Goal: Task Accomplishment & Management: Use online tool/utility

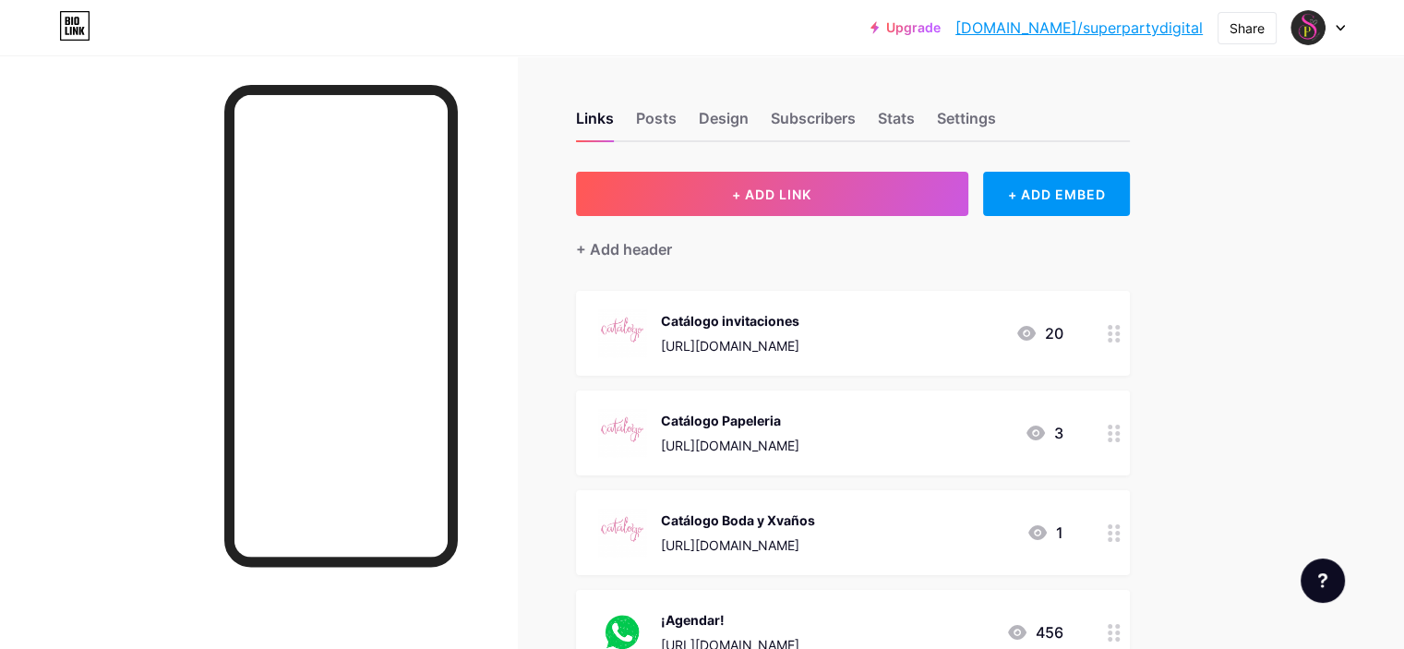
drag, startPoint x: 1056, startPoint y: 338, endPoint x: 741, endPoint y: 350, distance: 314.9
click at [741, 350] on div "Catálogo invitaciones [URL][DOMAIN_NAME] 20" at bounding box center [830, 333] width 465 height 48
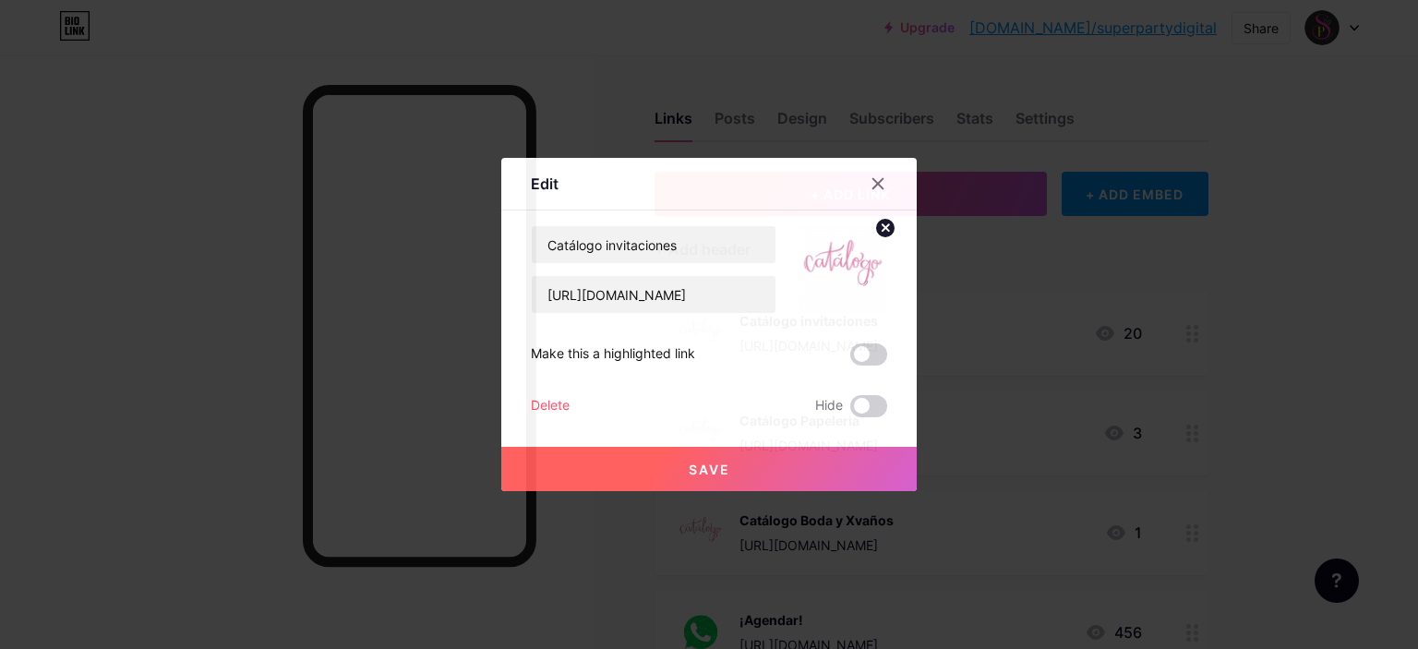
copy div "[URL][DOMAIN_NAME]"
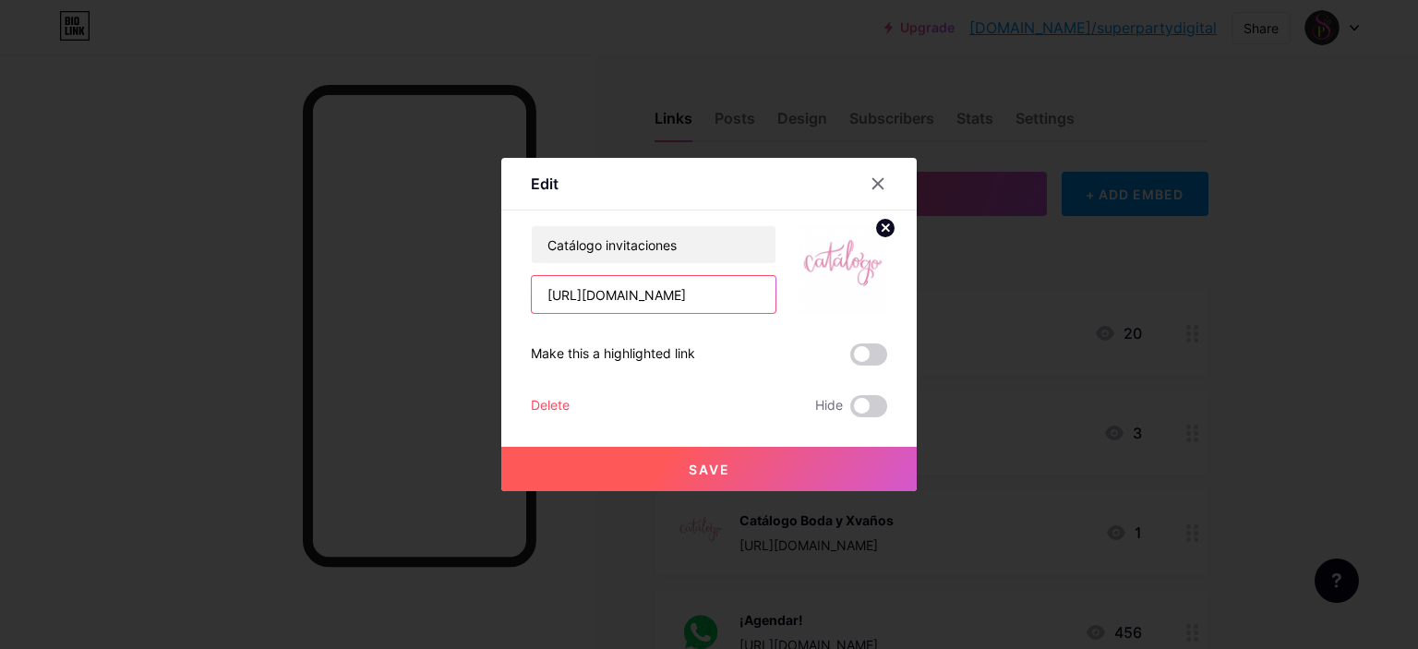
click at [726, 304] on input "[URL][DOMAIN_NAME]" at bounding box center [654, 294] width 244 height 37
click at [1090, 399] on div at bounding box center [709, 324] width 1418 height 649
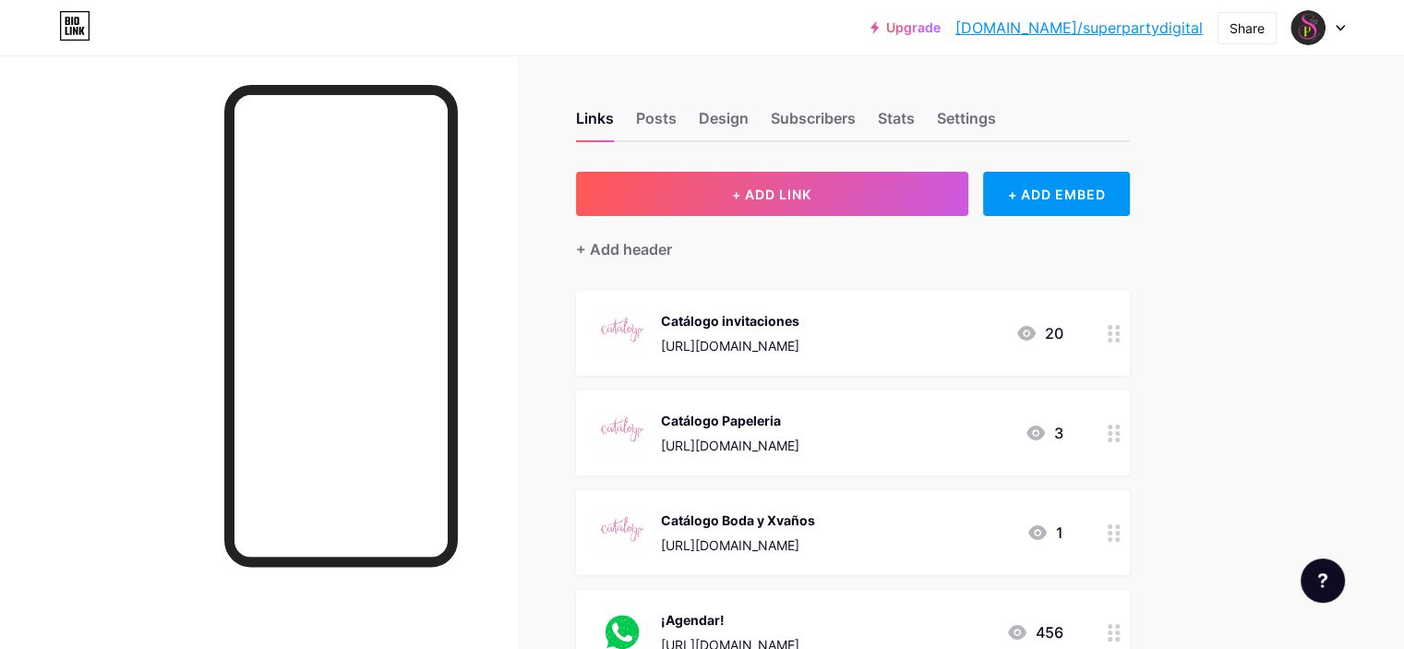
click at [799, 444] on div "[URL][DOMAIN_NAME]" at bounding box center [730, 445] width 138 height 19
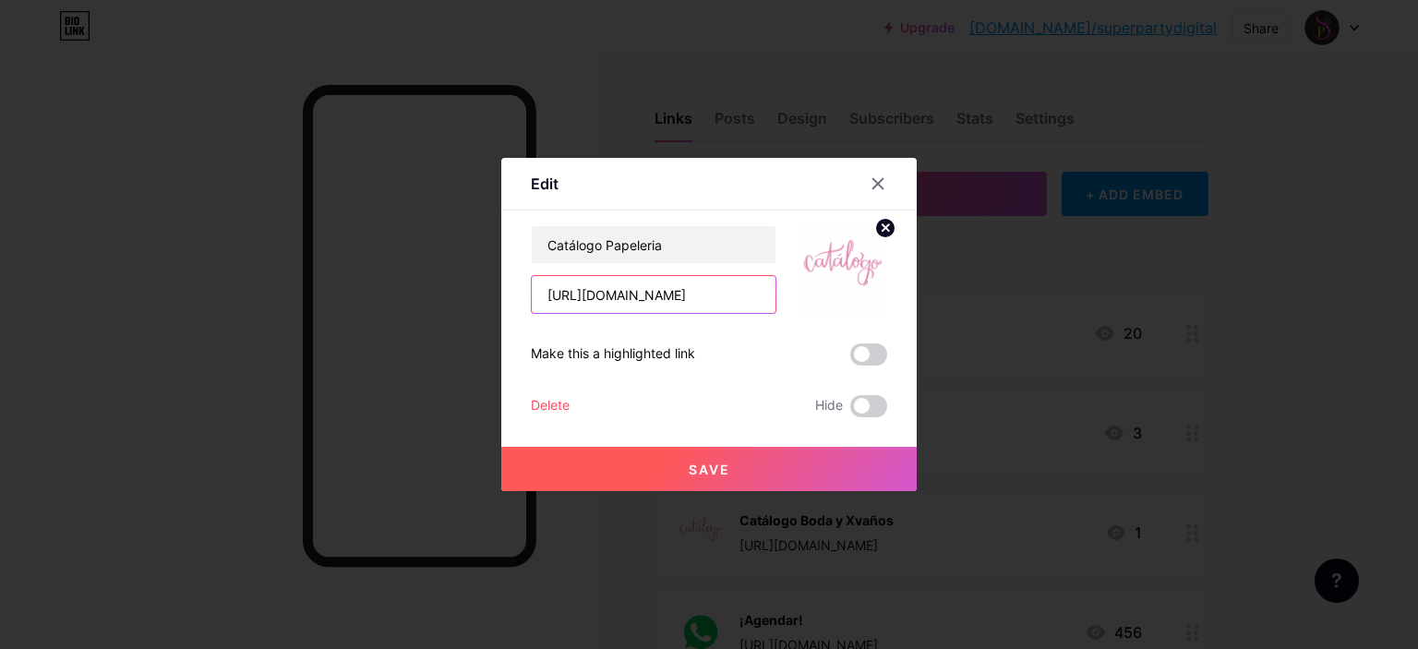
click at [728, 297] on input "[URL][DOMAIN_NAME]" at bounding box center [654, 294] width 244 height 37
click at [875, 184] on icon at bounding box center [877, 183] width 15 height 15
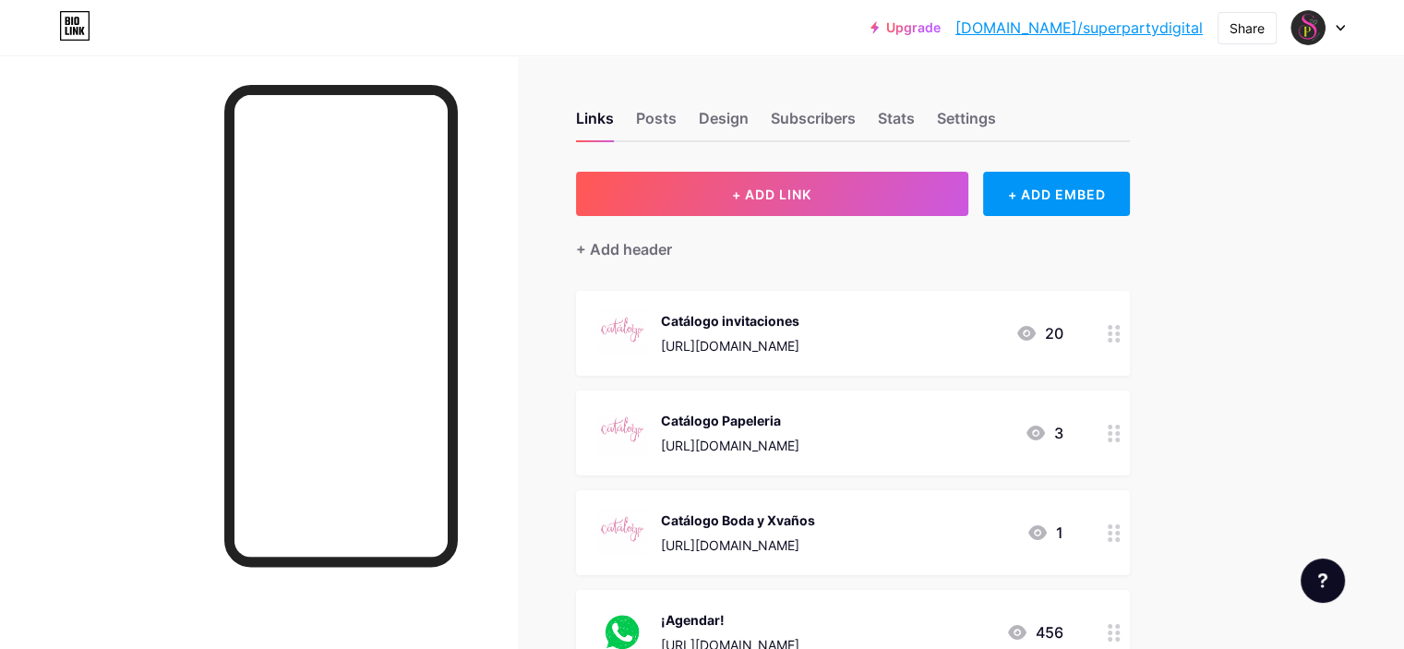
scroll to position [538, 0]
